Goal: Complete application form

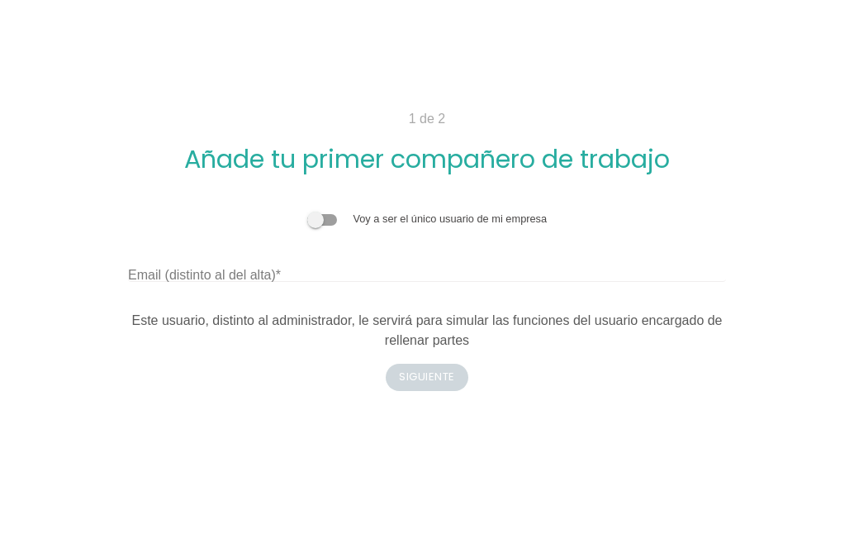
click at [330, 211] on div "Voy a ser el único usuario de mi empresa" at bounding box center [427, 219] width 598 height 16
click at [330, 218] on span at bounding box center [322, 220] width 30 height 12
click at [307, 211] on input "checkbox" at bounding box center [307, 211] width 0 height 0
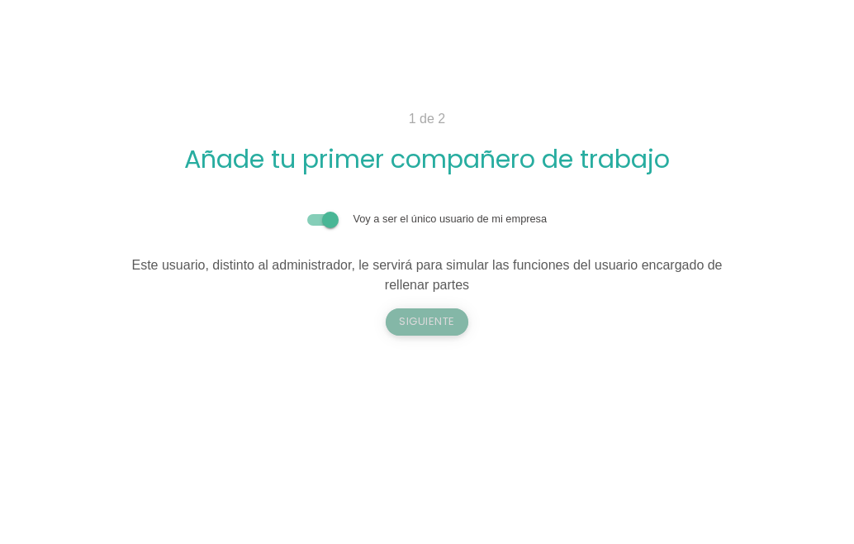
click at [437, 316] on button "Siguiente" at bounding box center [427, 321] width 83 height 26
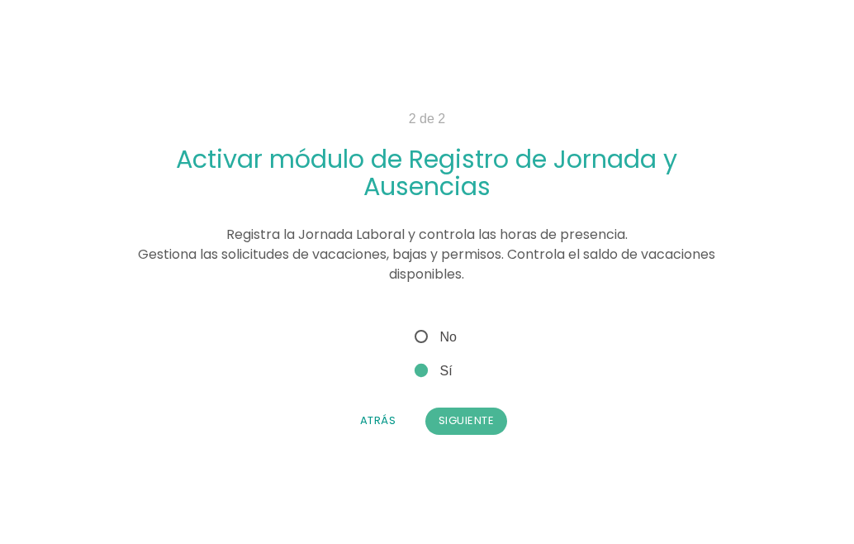
click at [425, 335] on span "No" at bounding box center [433, 336] width 45 height 21
click at [422, 335] on input "No" at bounding box center [416, 331] width 11 height 11
radio input "true"
click at [475, 415] on button "Siguiente" at bounding box center [466, 420] width 83 height 26
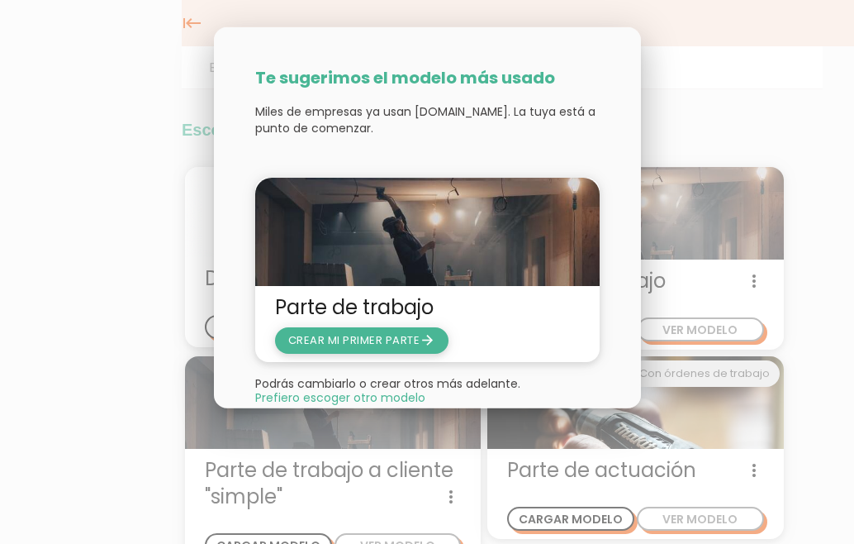
click at [325, 338] on span "CREAR MI PRIMER PARTE arrow_forward" at bounding box center [362, 339] width 148 height 16
